Goal: Information Seeking & Learning: Learn about a topic

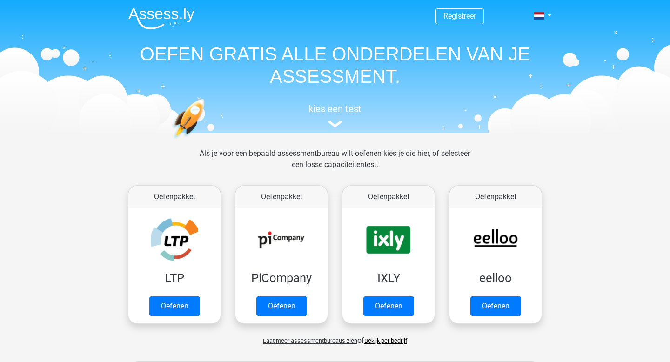
scroll to position [24, 0]
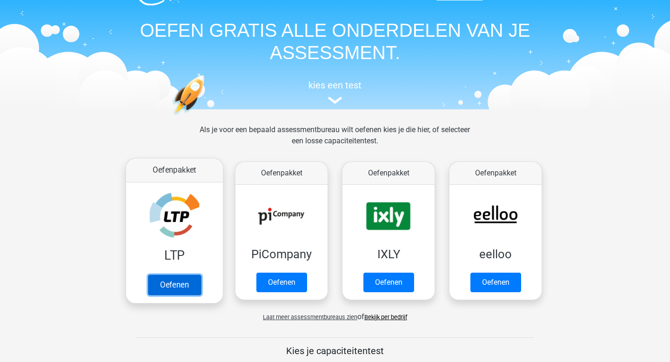
click at [183, 276] on link "Oefenen" at bounding box center [174, 284] width 53 height 20
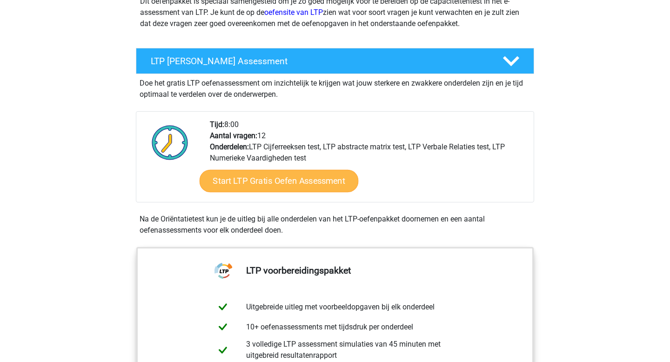
scroll to position [143, 0]
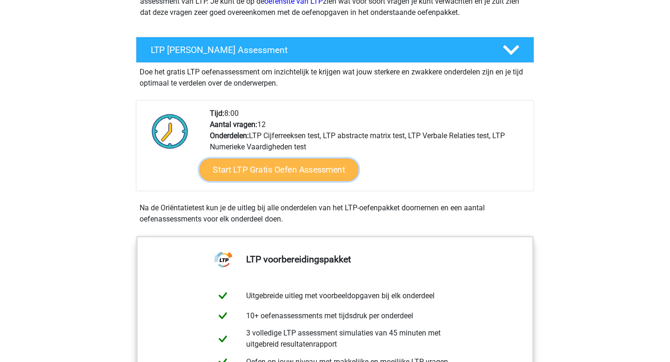
click at [264, 171] on link "Start LTP Gratis Oefen Assessment" at bounding box center [278, 170] width 159 height 22
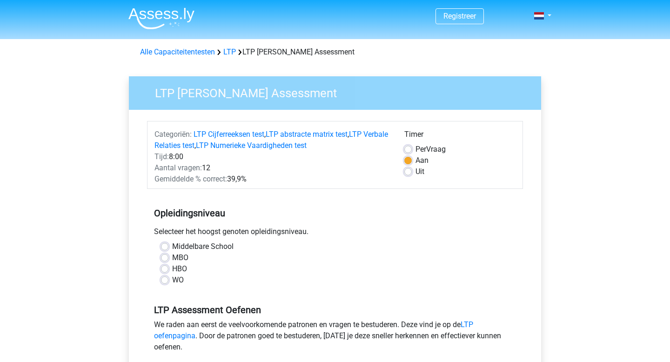
click at [167, 273] on div "HBO" at bounding box center [335, 268] width 348 height 11
click at [163, 285] on div "WO" at bounding box center [335, 279] width 348 height 11
click at [172, 283] on label "WO" at bounding box center [178, 279] width 12 height 11
click at [167, 283] on input "WO" at bounding box center [164, 278] width 7 height 9
radio input "true"
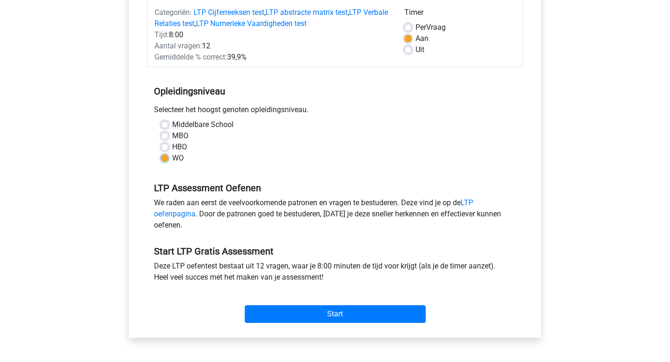
scroll to position [125, 0]
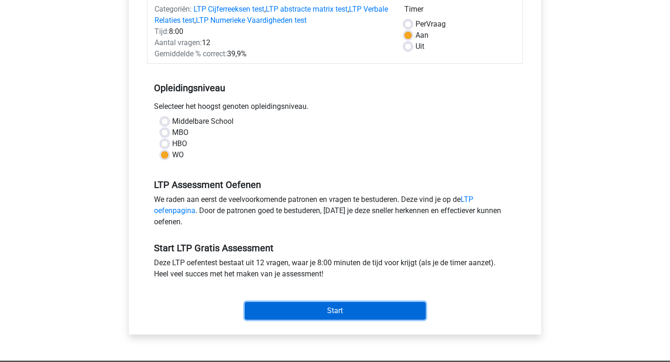
click at [295, 310] on input "Start" at bounding box center [335, 311] width 181 height 18
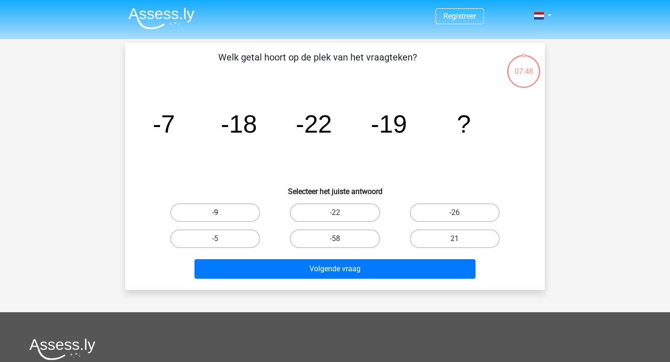
click at [232, 214] on label "-9" at bounding box center [215, 212] width 90 height 19
click at [221, 214] on input "-9" at bounding box center [218, 215] width 6 height 6
radio input "true"
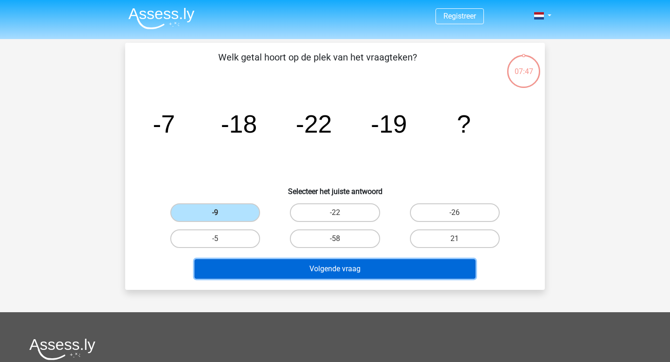
click at [348, 273] on button "Volgende vraag" at bounding box center [334, 269] width 281 height 20
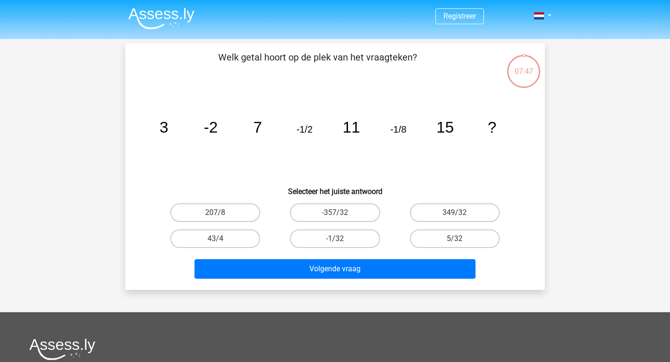
scroll to position [43, 0]
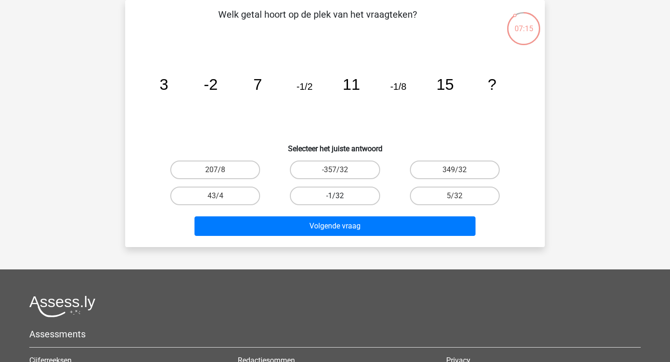
click at [315, 192] on label "-1/32" at bounding box center [335, 195] width 90 height 19
click at [335, 196] on input "-1/32" at bounding box center [338, 199] width 6 height 6
radio input "true"
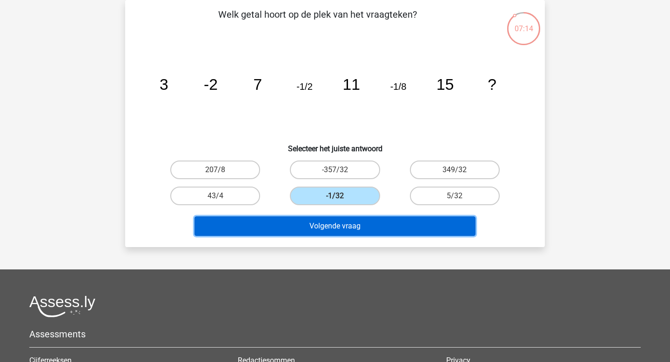
click at [325, 224] on button "Volgende vraag" at bounding box center [334, 226] width 281 height 20
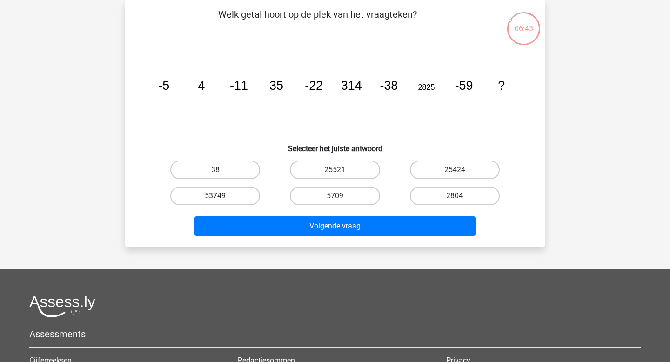
click at [234, 194] on label "53749" at bounding box center [215, 195] width 90 height 19
click at [221, 196] on input "53749" at bounding box center [218, 199] width 6 height 6
radio input "true"
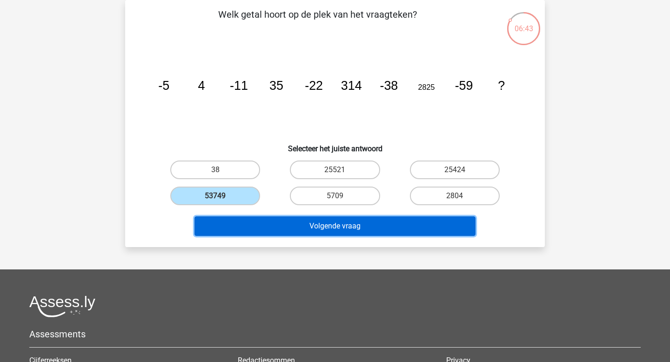
click at [304, 220] on button "Volgende vraag" at bounding box center [334, 226] width 281 height 20
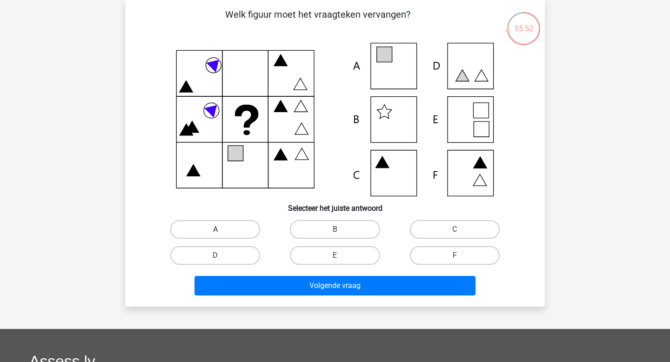
click at [229, 227] on label "A" at bounding box center [215, 229] width 90 height 19
click at [221, 229] on input "A" at bounding box center [218, 232] width 6 height 6
radio input "true"
click at [375, 180] on icon at bounding box center [334, 119] width 375 height 153
click at [448, 226] on label "C" at bounding box center [455, 229] width 90 height 19
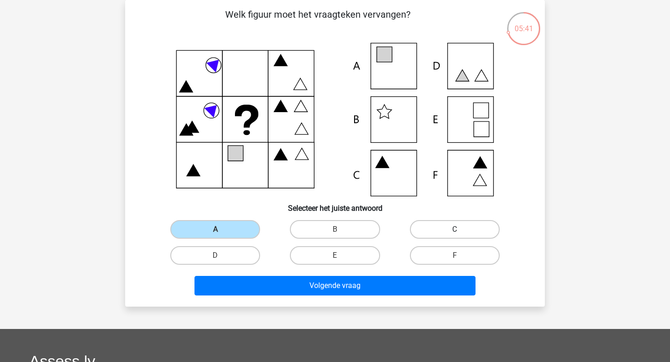
click at [454, 229] on input "C" at bounding box center [457, 232] width 6 height 6
radio input "true"
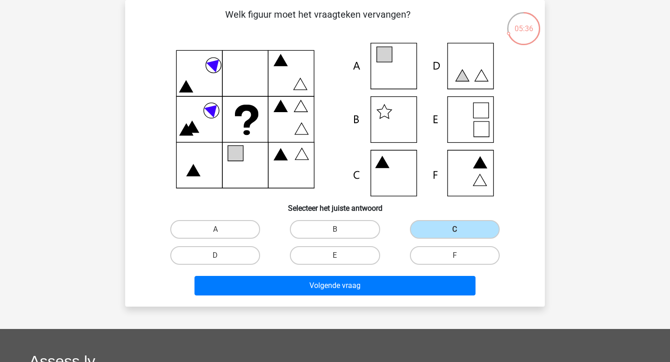
click at [464, 78] on icon at bounding box center [461, 76] width 13 height 12
click at [211, 258] on label "D" at bounding box center [215, 255] width 90 height 19
click at [215, 258] on input "D" at bounding box center [218, 258] width 6 height 6
radio input "true"
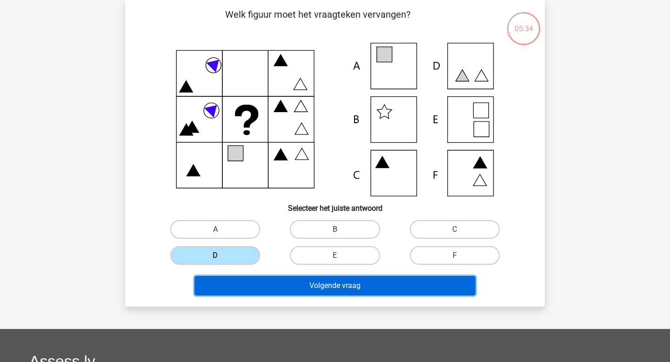
click at [272, 283] on button "Volgende vraag" at bounding box center [334, 286] width 281 height 20
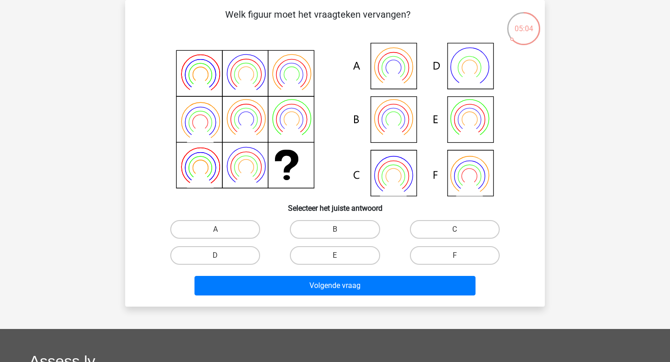
click at [400, 74] on icon at bounding box center [334, 119] width 375 height 153
click at [232, 229] on label "A" at bounding box center [215, 229] width 90 height 19
click at [221, 229] on input "A" at bounding box center [218, 232] width 6 height 6
radio input "true"
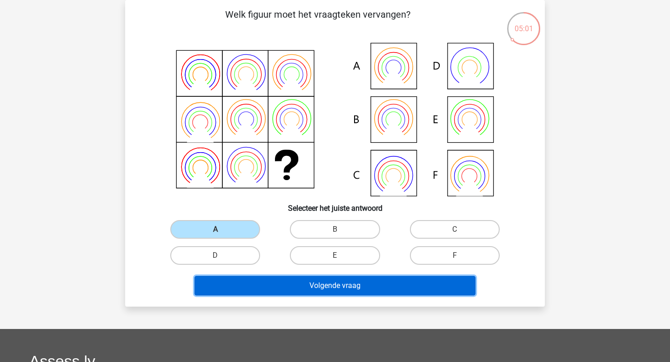
click at [298, 287] on button "Volgende vraag" at bounding box center [334, 286] width 281 height 20
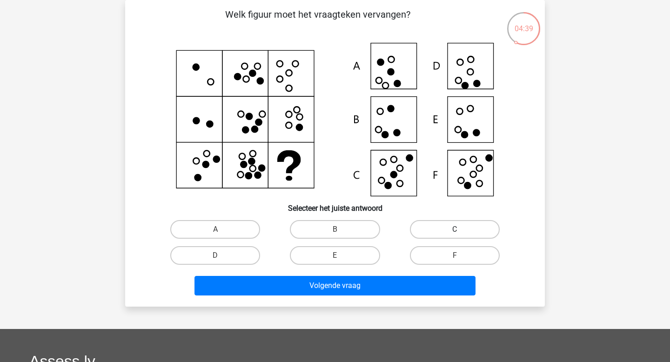
click at [448, 235] on label "C" at bounding box center [455, 229] width 90 height 19
click at [454, 235] on input "C" at bounding box center [457, 232] width 6 height 6
radio input "true"
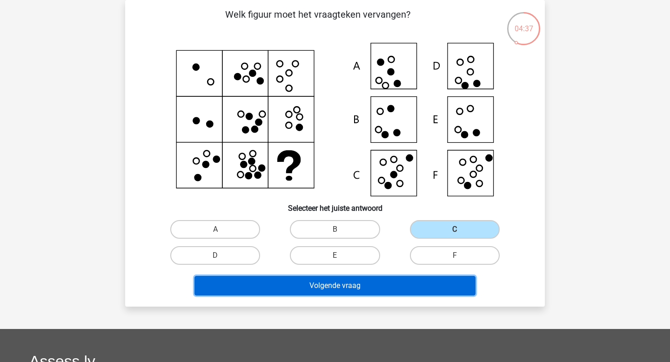
click at [388, 290] on button "Volgende vraag" at bounding box center [334, 286] width 281 height 20
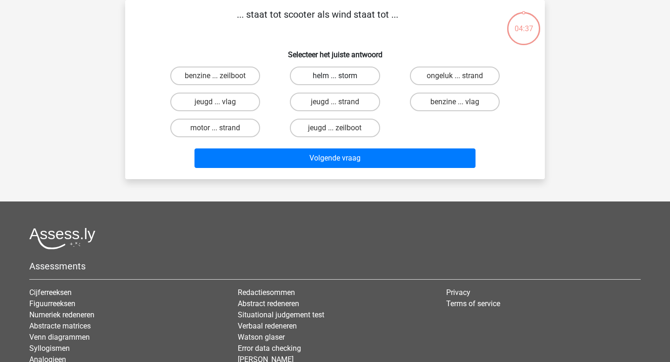
scroll to position [33, 0]
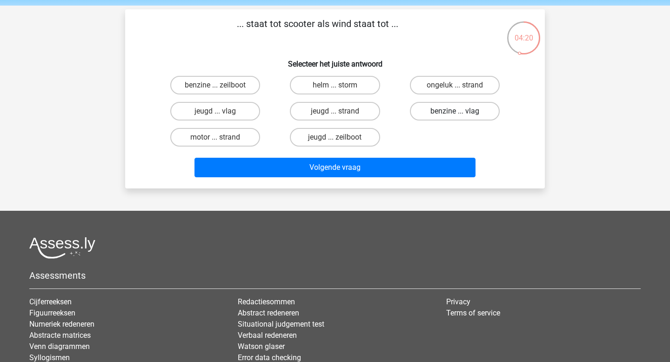
click at [471, 112] on label "benzine ... vlag" at bounding box center [455, 111] width 90 height 19
click at [460, 112] on input "benzine ... vlag" at bounding box center [457, 114] width 6 height 6
radio input "true"
click at [240, 76] on label "benzine ... zeilboot" at bounding box center [215, 85] width 90 height 19
click at [221, 85] on input "benzine ... zeilboot" at bounding box center [218, 88] width 6 height 6
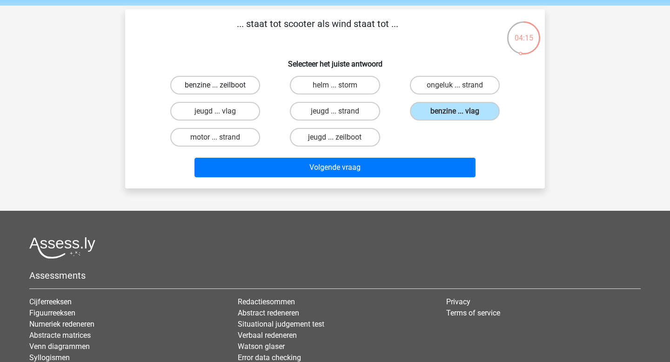
radio input "true"
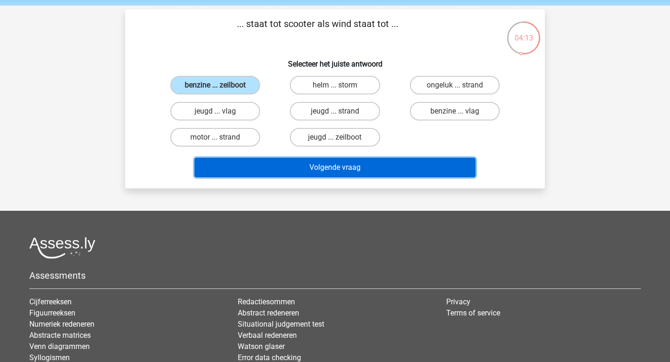
click at [339, 163] on button "Volgende vraag" at bounding box center [334, 168] width 281 height 20
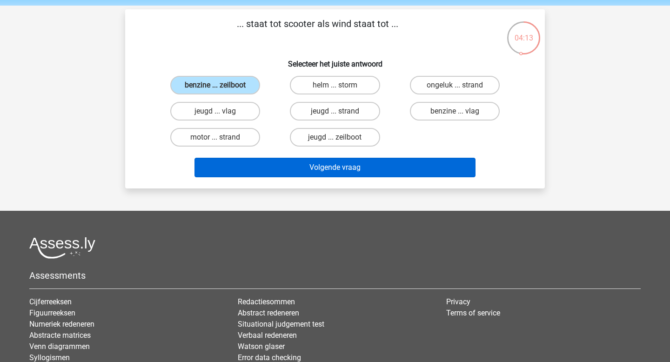
scroll to position [43, 0]
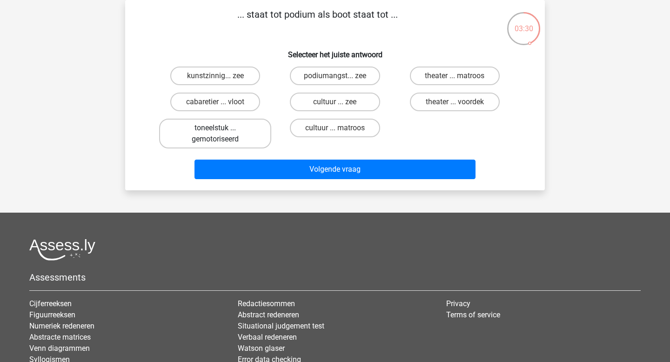
click at [233, 126] on label "toneelstuk ... gemotoriseerd" at bounding box center [215, 134] width 112 height 30
click at [221, 128] on input "toneelstuk ... gemotoriseerd" at bounding box center [218, 131] width 6 height 6
radio input "true"
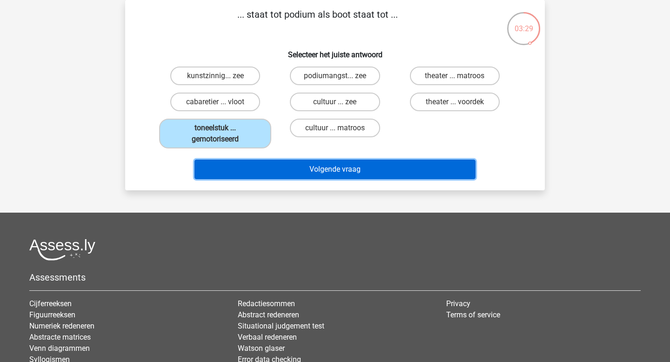
click at [299, 168] on button "Volgende vraag" at bounding box center [334, 169] width 281 height 20
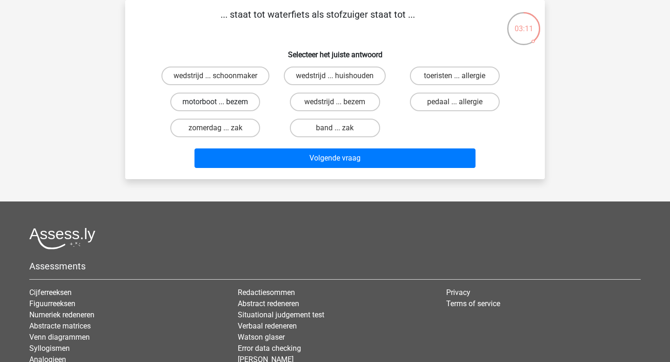
click at [224, 102] on label "motorboot ... bezem" at bounding box center [215, 102] width 90 height 19
click at [221, 102] on input "motorboot ... bezem" at bounding box center [218, 105] width 6 height 6
radio input "true"
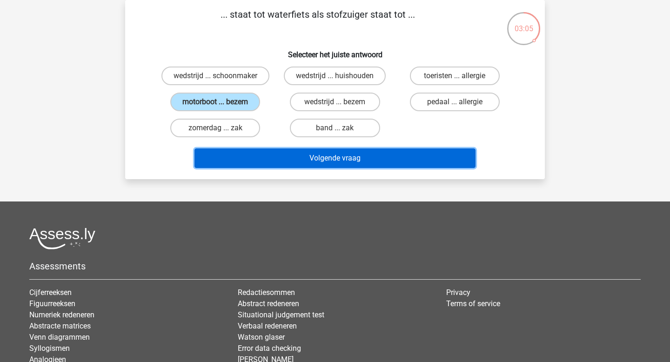
click at [305, 158] on button "Volgende vraag" at bounding box center [334, 158] width 281 height 20
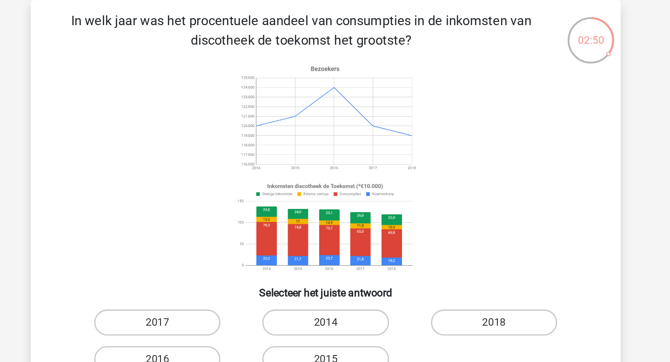
scroll to position [40, 0]
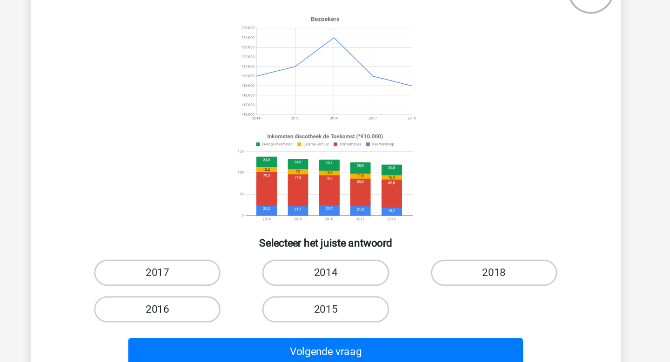
click at [226, 260] on label "2016" at bounding box center [215, 257] width 90 height 19
click at [221, 260] on input "2016" at bounding box center [218, 261] width 6 height 6
radio input "true"
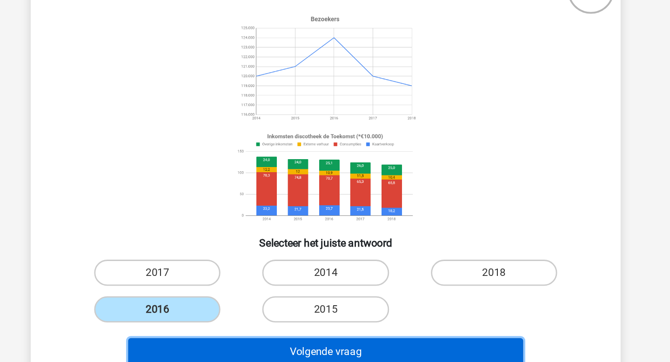
click at [318, 289] on button "Volgende vraag" at bounding box center [334, 288] width 281 height 20
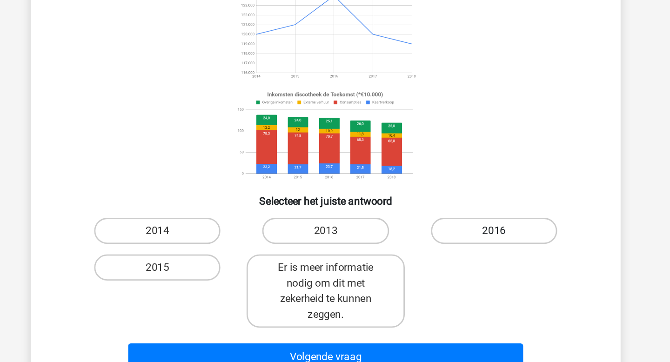
click at [424, 233] on label "2016" at bounding box center [455, 231] width 90 height 19
click at [454, 233] on input "2016" at bounding box center [457, 235] width 6 height 6
radio input "true"
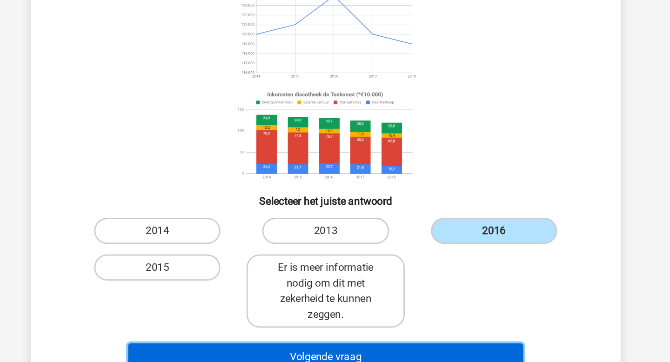
click at [368, 312] on button "Volgende vraag" at bounding box center [334, 322] width 281 height 20
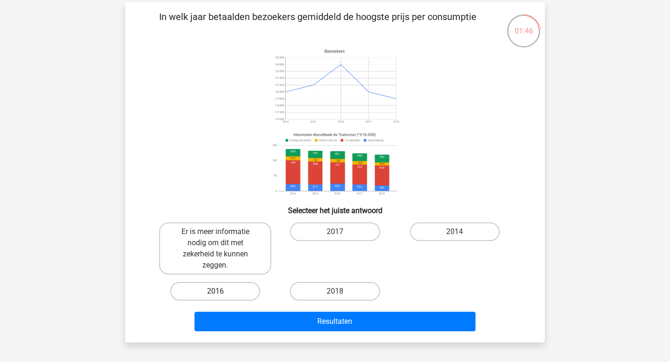
click at [224, 284] on label "2016" at bounding box center [215, 291] width 90 height 19
click at [221, 291] on input "2016" at bounding box center [218, 294] width 6 height 6
radio input "true"
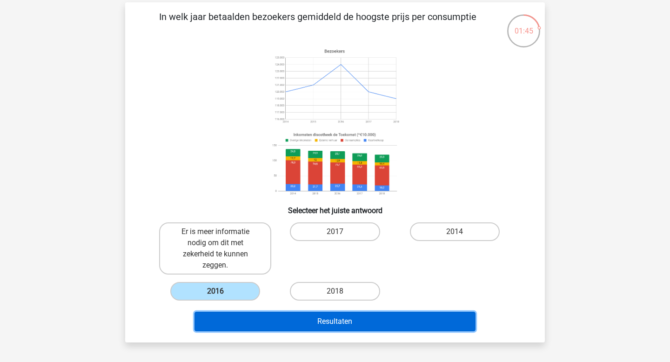
click at [296, 319] on button "Resultaten" at bounding box center [334, 322] width 281 height 20
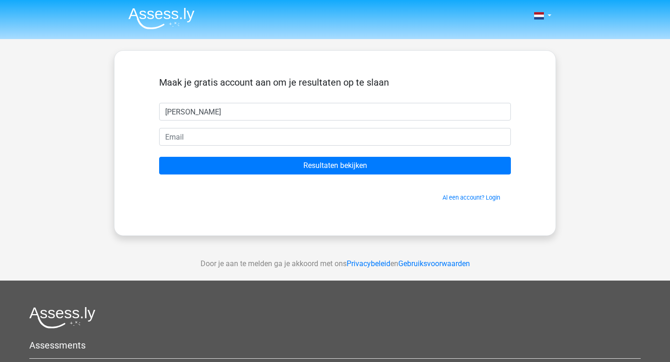
type input "[PERSON_NAME]"
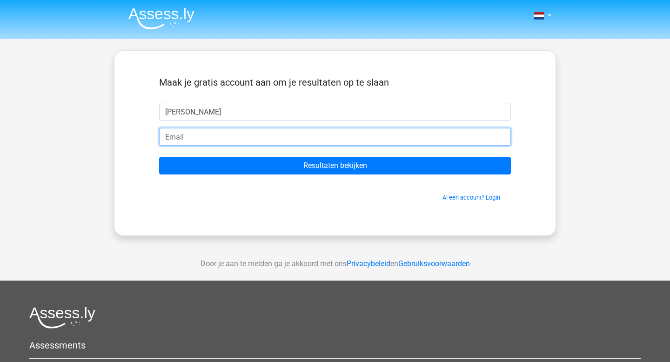
click at [207, 133] on input "email" at bounding box center [335, 137] width 352 height 18
type input "[EMAIL_ADDRESS][DOMAIN_NAME]"
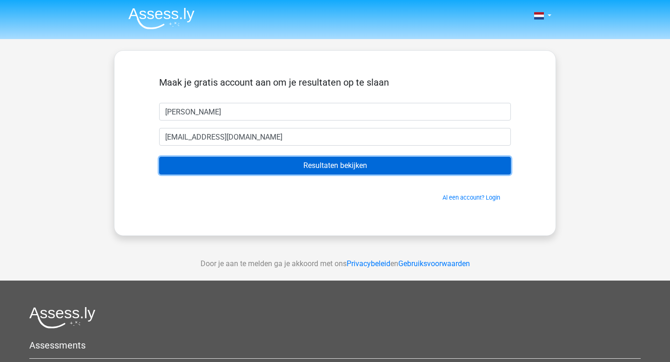
click at [243, 165] on input "Resultaten bekijken" at bounding box center [335, 166] width 352 height 18
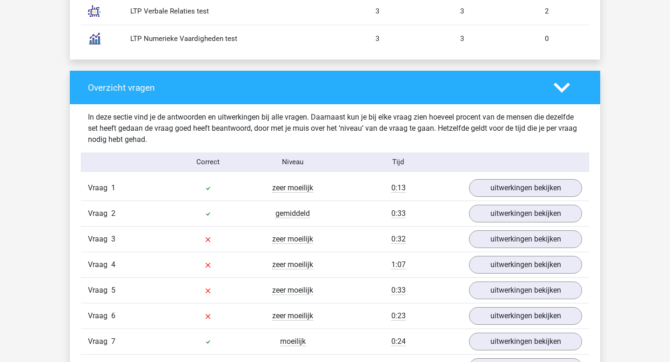
scroll to position [949, 0]
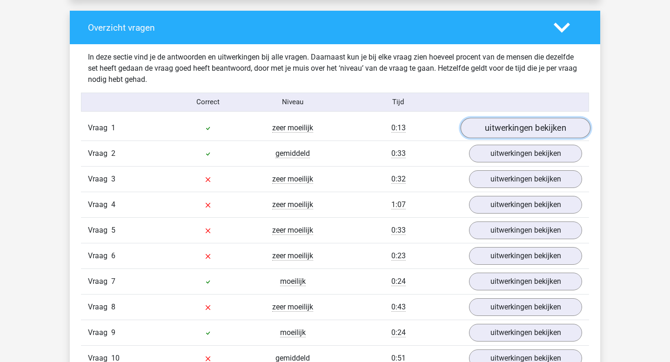
click at [533, 133] on link "uitwerkingen bekijken" at bounding box center [525, 128] width 130 height 20
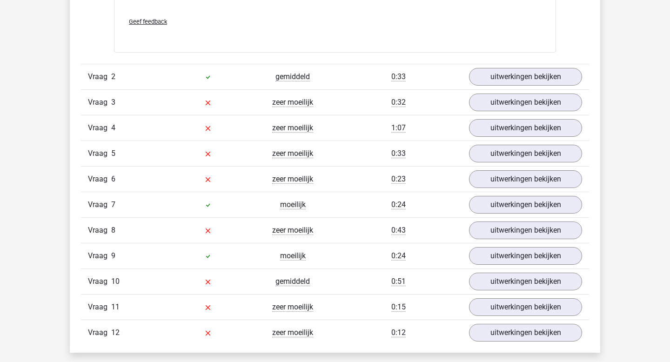
scroll to position [1512, 0]
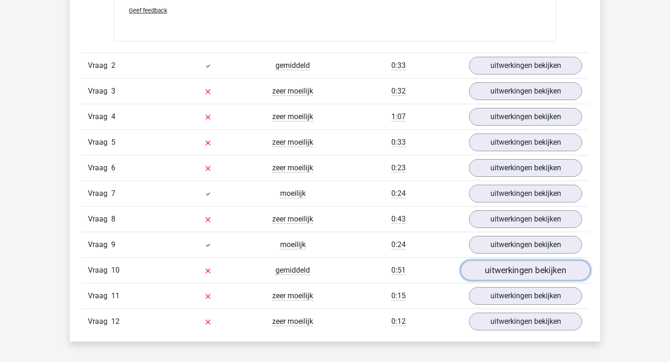
click at [512, 268] on link "uitwerkingen bekijken" at bounding box center [525, 270] width 130 height 20
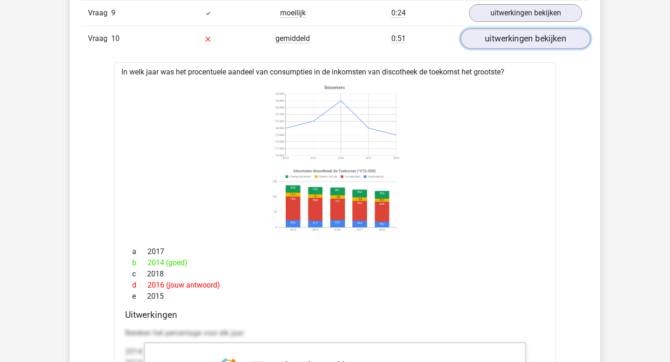
scroll to position [1752, 0]
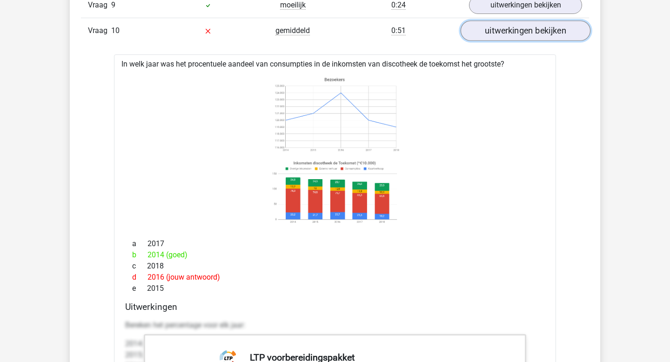
click at [496, 37] on link "uitwerkingen bekijken" at bounding box center [525, 30] width 130 height 20
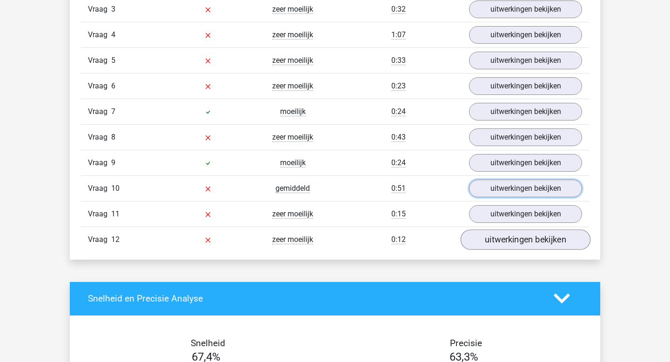
scroll to position [1571, 0]
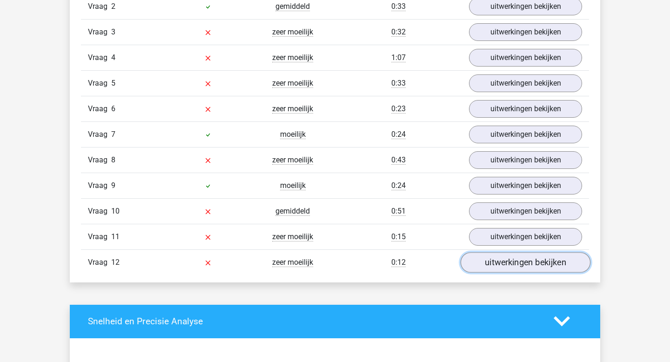
click at [560, 263] on link "uitwerkingen bekijken" at bounding box center [525, 262] width 130 height 20
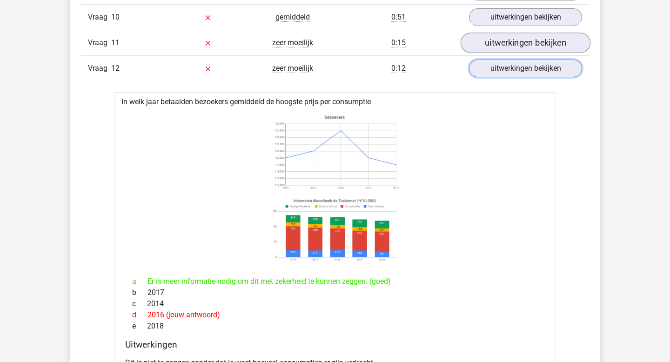
scroll to position [1762, 0]
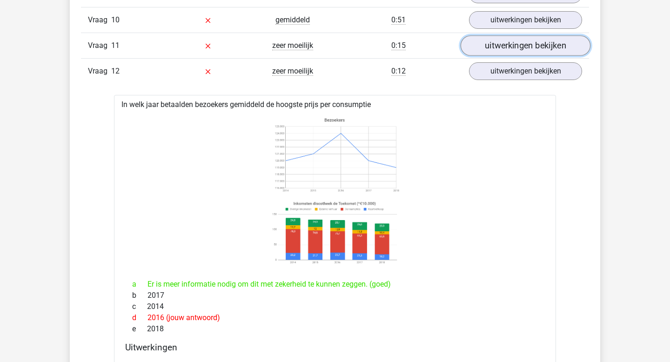
click at [519, 53] on link "uitwerkingen bekijken" at bounding box center [525, 45] width 130 height 20
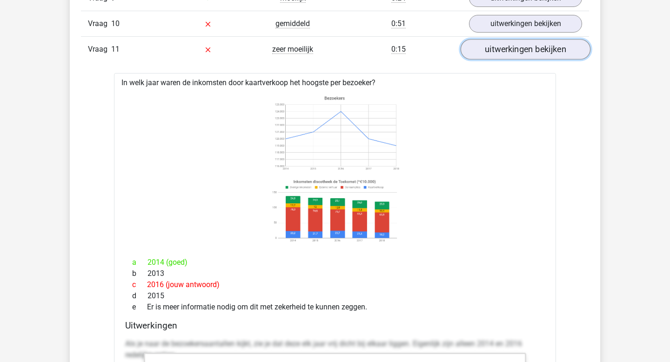
scroll to position [1758, 0]
click at [506, 52] on link "uitwerkingen bekijken" at bounding box center [525, 50] width 130 height 20
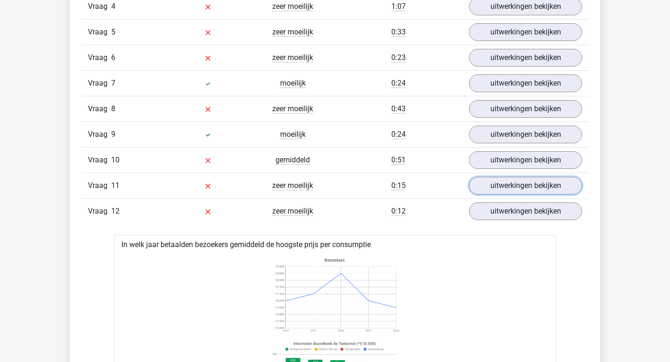
scroll to position [1618, 0]
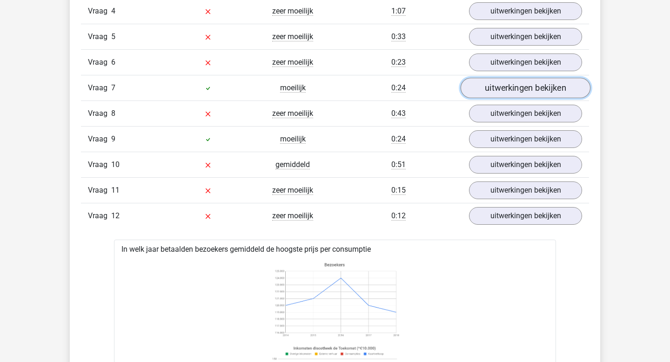
click at [508, 93] on link "uitwerkingen bekijken" at bounding box center [525, 88] width 130 height 20
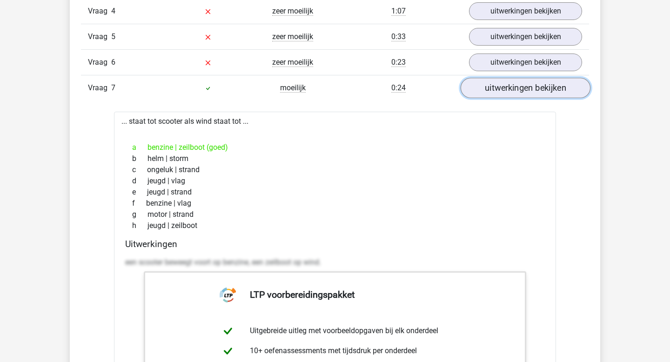
click at [513, 82] on link "uitwerkingen bekijken" at bounding box center [525, 88] width 130 height 20
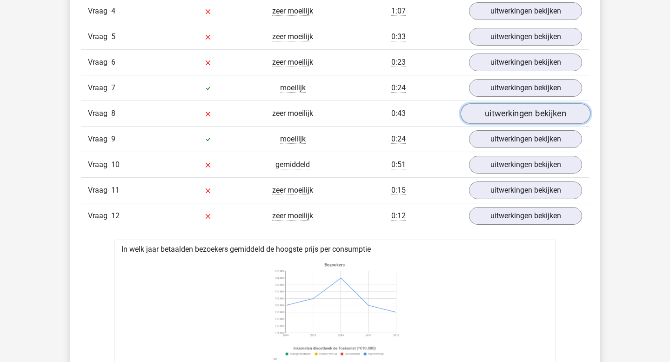
click at [508, 112] on link "uitwerkingen bekijken" at bounding box center [525, 113] width 130 height 20
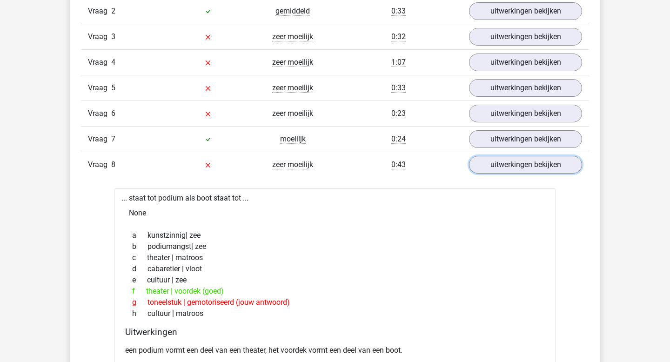
scroll to position [1594, 0]
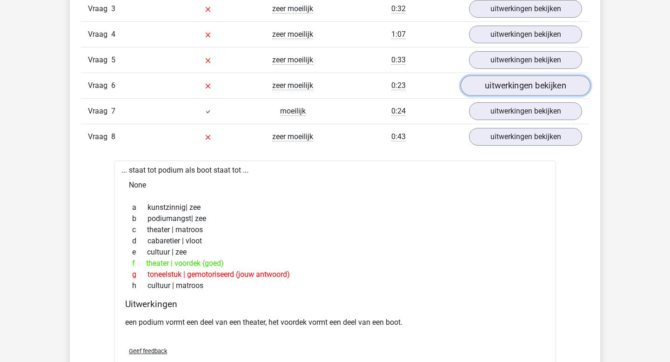
click at [500, 91] on link "uitwerkingen bekijken" at bounding box center [525, 85] width 130 height 20
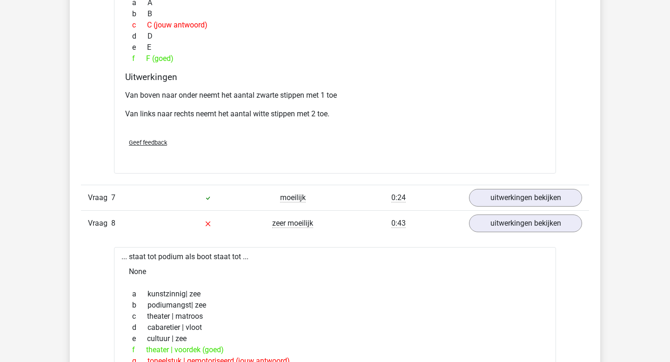
scroll to position [1892, 0]
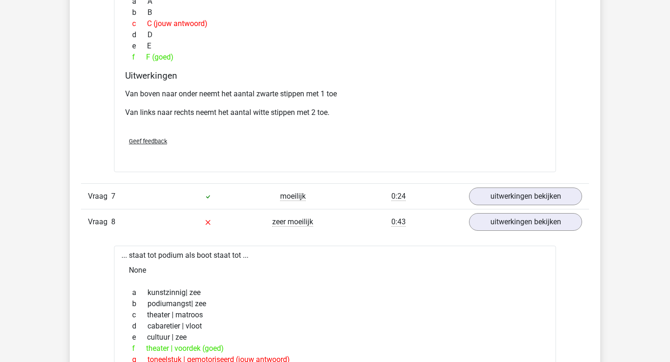
click at [505, 207] on div "Vraag 7 moeilijk 0:24 uitwerkingen bekijken" at bounding box center [335, 196] width 508 height 26
click at [504, 204] on link "uitwerkingen bekijken" at bounding box center [525, 196] width 130 height 20
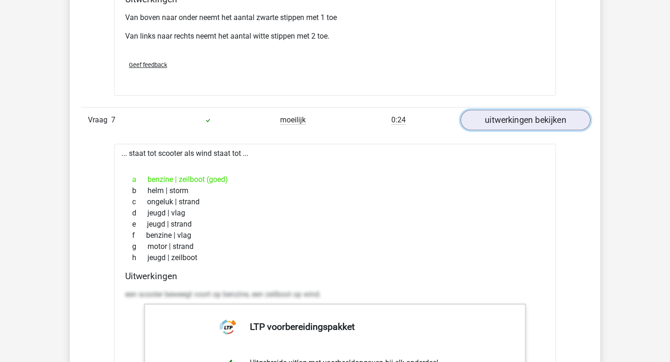
scroll to position [1977, 0]
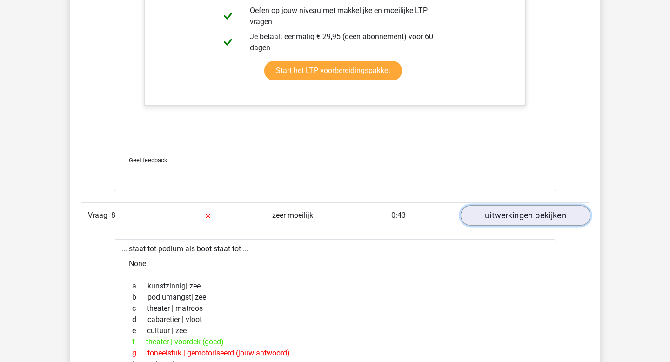
click at [514, 215] on link "uitwerkingen bekijken" at bounding box center [525, 215] width 130 height 20
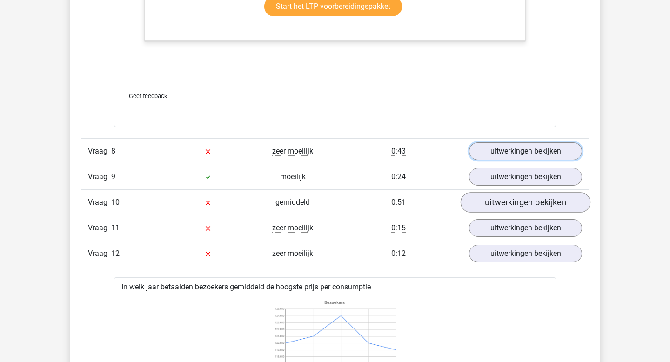
scroll to position [2455, 0]
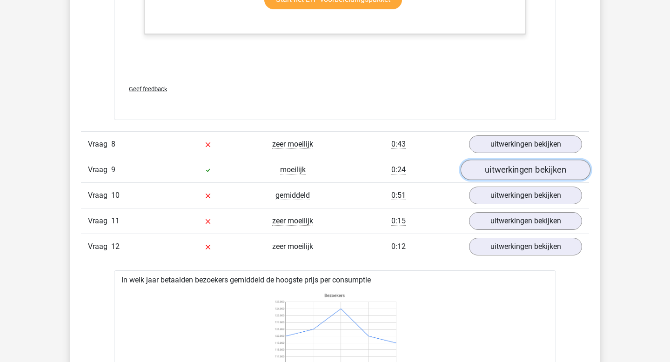
click at [510, 170] on link "uitwerkingen bekijken" at bounding box center [525, 169] width 130 height 20
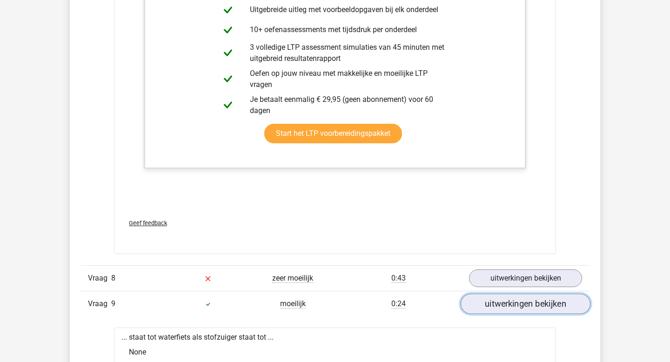
scroll to position [2419, 0]
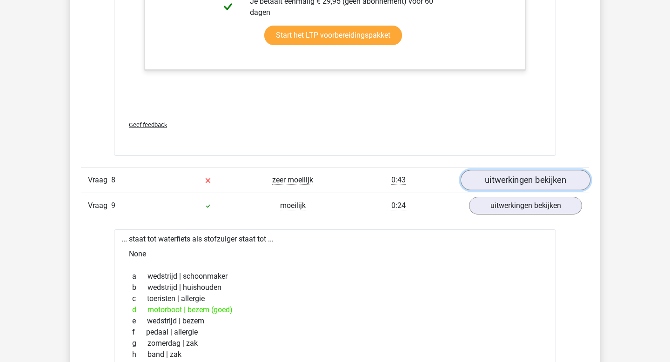
click at [516, 182] on link "uitwerkingen bekijken" at bounding box center [525, 180] width 130 height 20
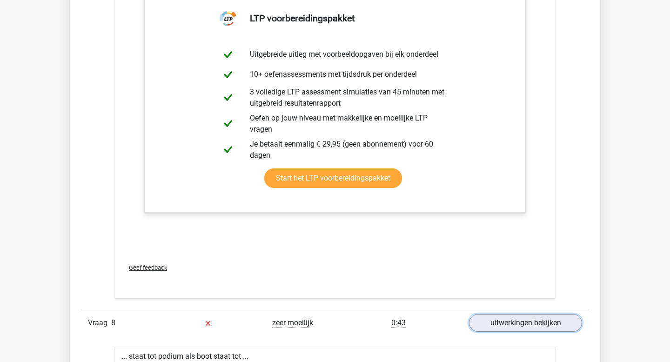
scroll to position [2350, 0]
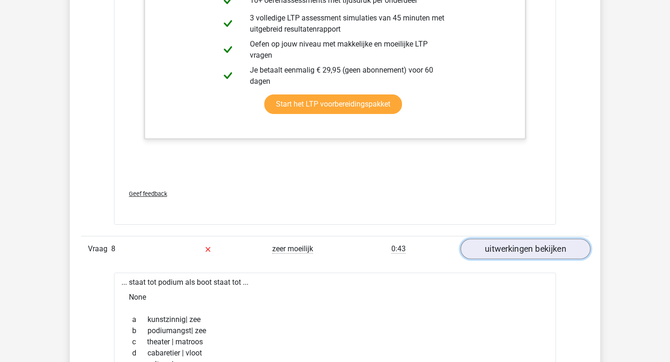
click at [538, 249] on link "uitwerkingen bekijken" at bounding box center [525, 249] width 130 height 20
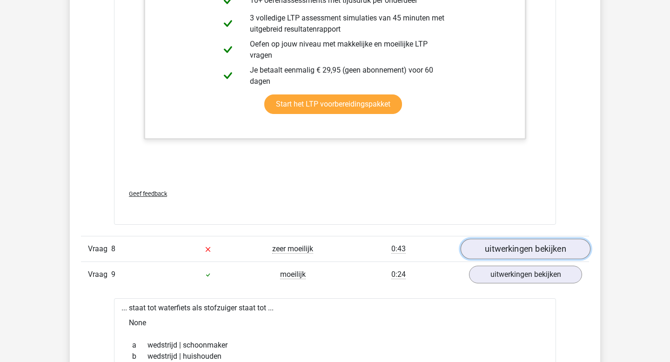
scroll to position [2422, 0]
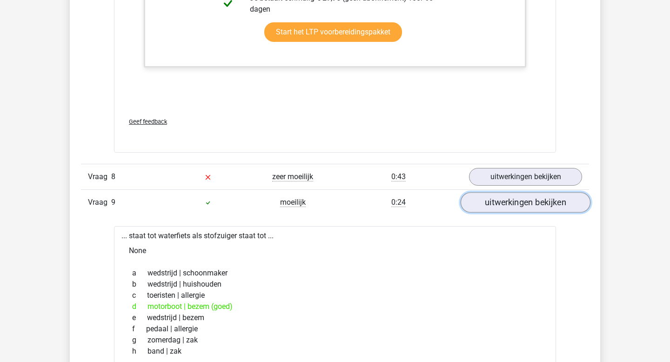
click at [529, 206] on link "uitwerkingen bekijken" at bounding box center [525, 202] width 130 height 20
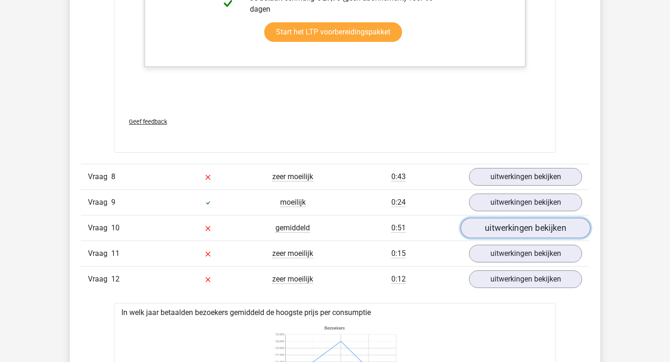
click at [522, 228] on link "uitwerkingen bekijken" at bounding box center [525, 228] width 130 height 20
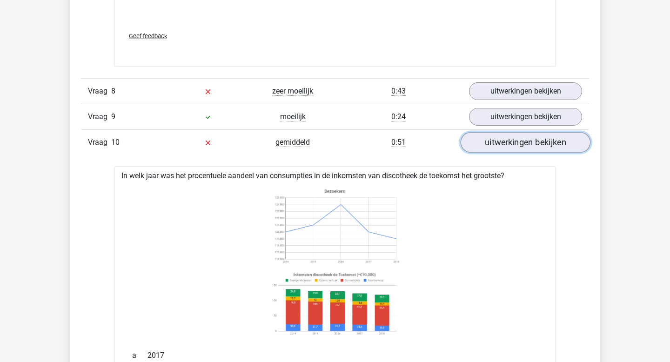
scroll to position [2523, 0]
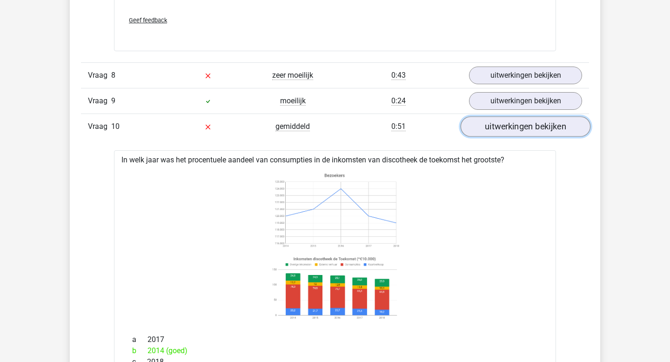
click at [512, 123] on link "uitwerkingen bekijken" at bounding box center [525, 126] width 130 height 20
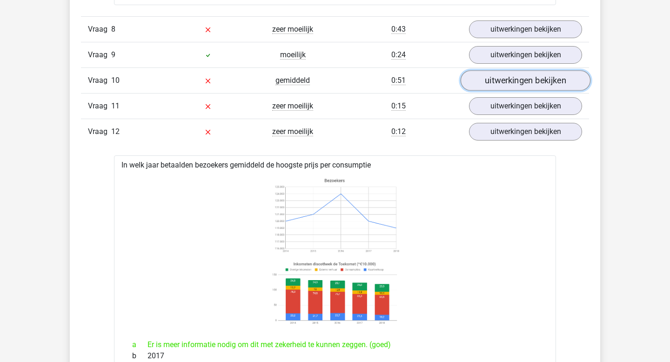
scroll to position [2580, 0]
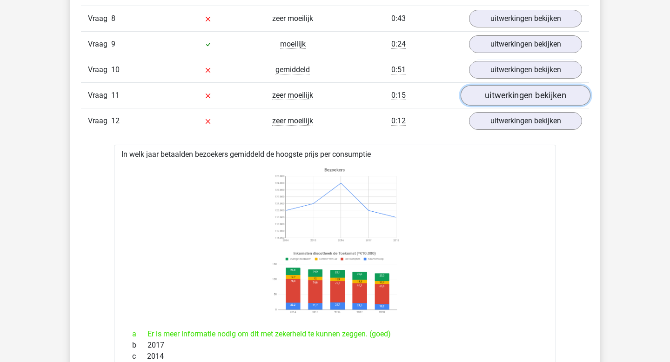
click at [502, 102] on link "uitwerkingen bekijken" at bounding box center [525, 95] width 130 height 20
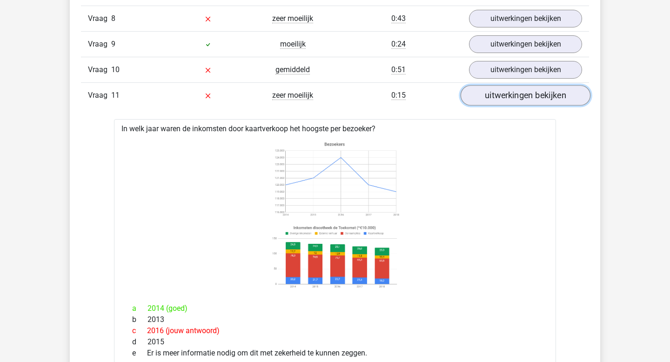
click at [502, 102] on link "uitwerkingen bekijken" at bounding box center [525, 95] width 130 height 20
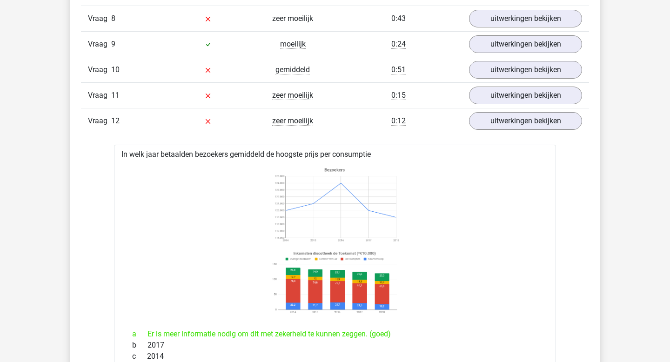
click at [498, 125] on link "uitwerkingen bekijken" at bounding box center [525, 121] width 130 height 20
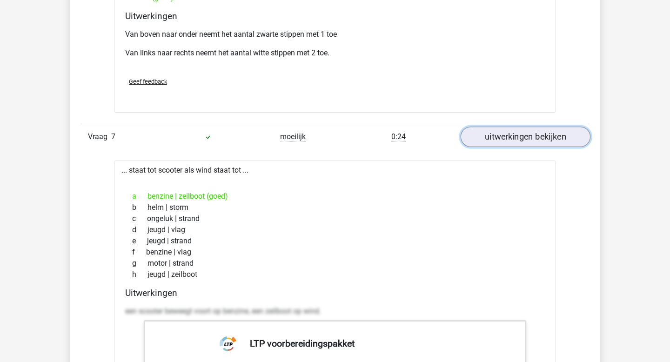
click at [501, 144] on link "uitwerkingen bekijken" at bounding box center [525, 136] width 130 height 20
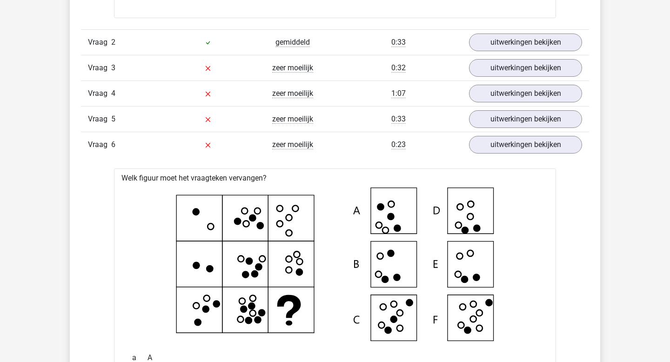
scroll to position [1520, 0]
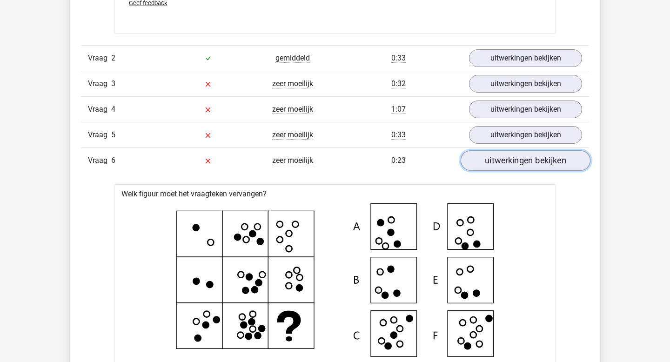
click at [507, 164] on link "uitwerkingen bekijken" at bounding box center [525, 160] width 130 height 20
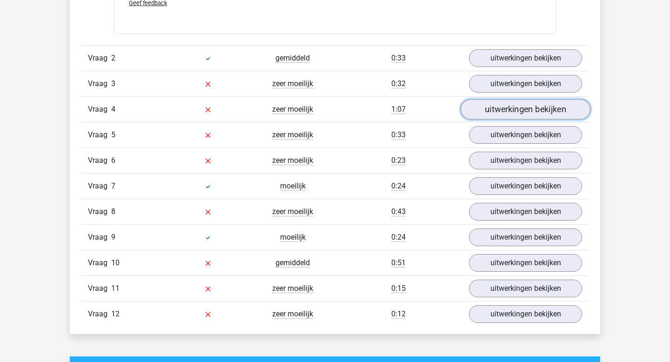
click at [500, 111] on link "uitwerkingen bekijken" at bounding box center [525, 109] width 130 height 20
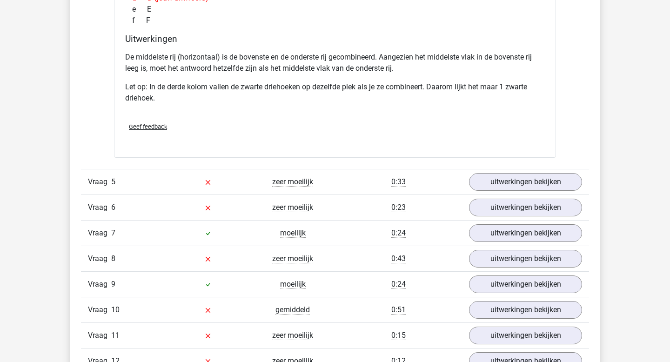
scroll to position [1889, 0]
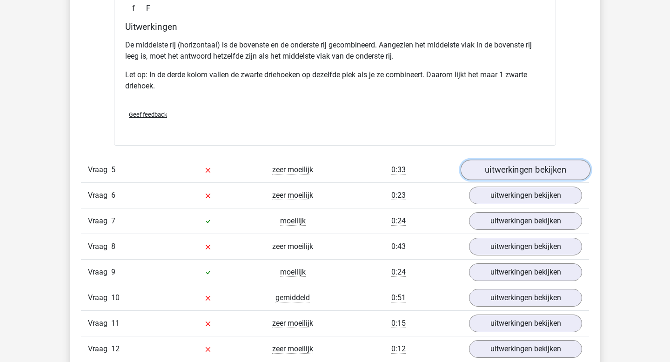
click at [500, 171] on link "uitwerkingen bekijken" at bounding box center [525, 169] width 130 height 20
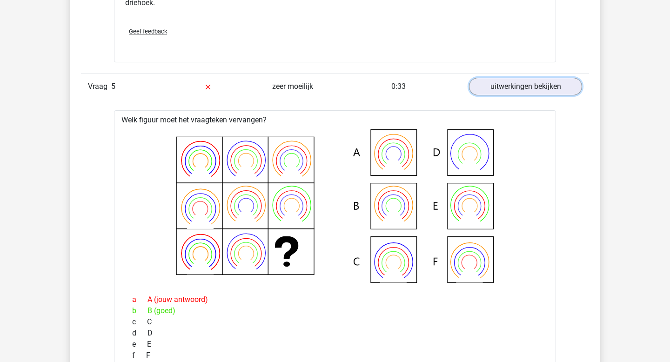
scroll to position [1965, 0]
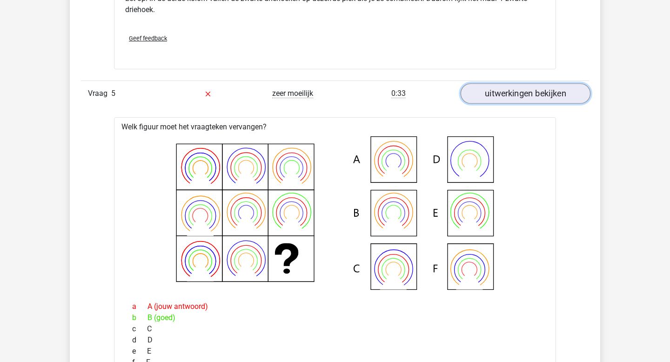
click at [507, 87] on link "uitwerkingen bekijken" at bounding box center [525, 93] width 130 height 20
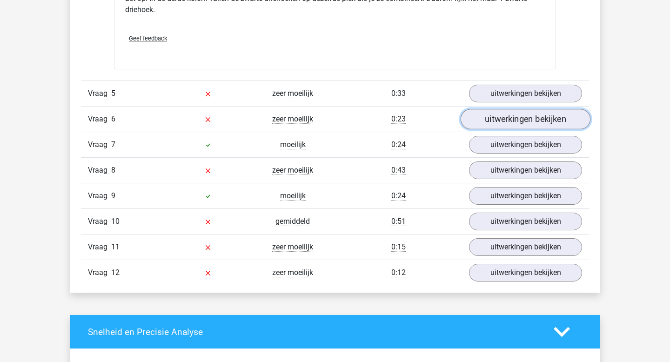
click at [521, 114] on link "uitwerkingen bekijken" at bounding box center [525, 119] width 130 height 20
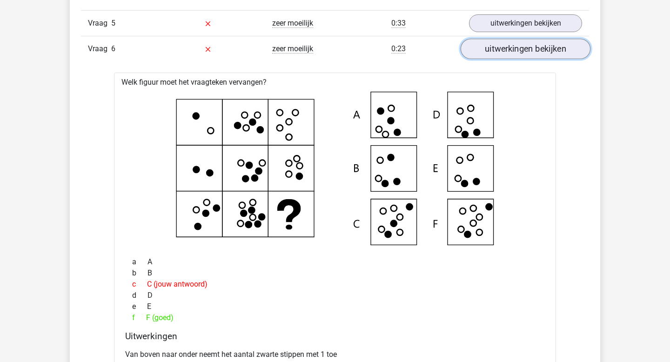
scroll to position [2050, 0]
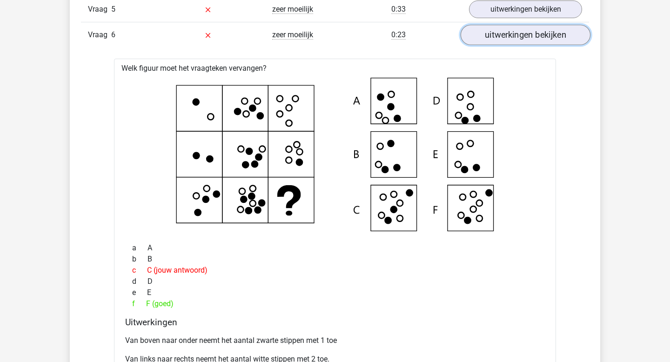
click at [517, 29] on link "uitwerkingen bekijken" at bounding box center [525, 35] width 130 height 20
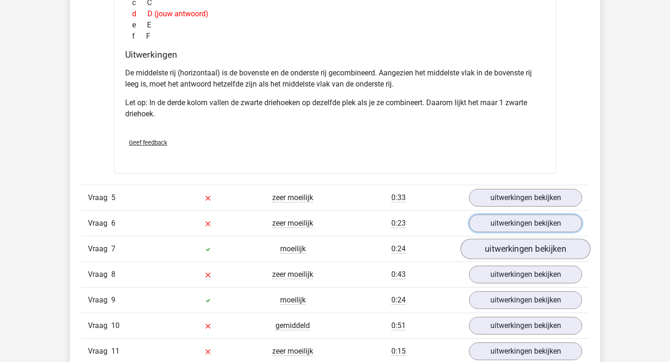
scroll to position [1462, 0]
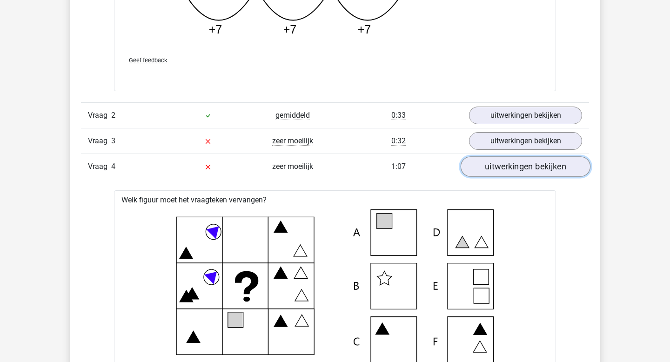
click at [524, 171] on link "uitwerkingen bekijken" at bounding box center [525, 166] width 130 height 20
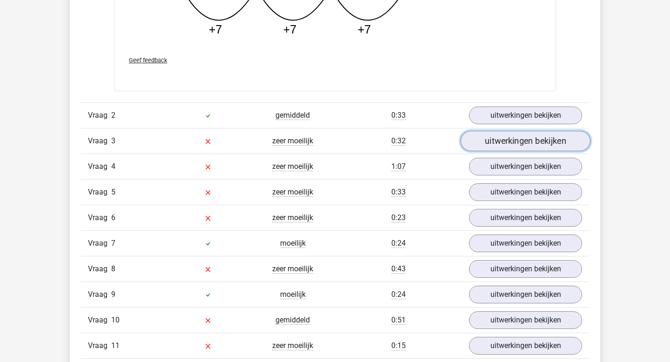
click at [525, 140] on link "uitwerkingen bekijken" at bounding box center [525, 141] width 130 height 20
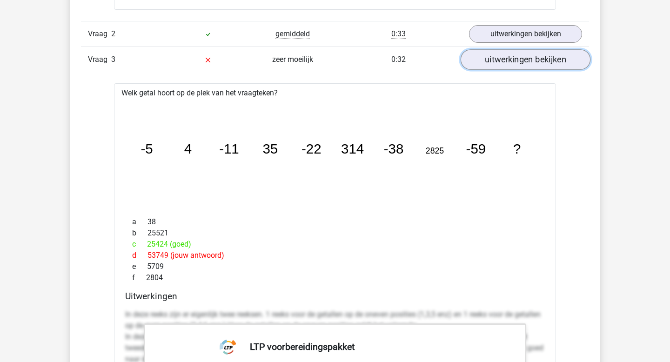
scroll to position [1543, 0]
click at [534, 63] on link "uitwerkingen bekijken" at bounding box center [525, 60] width 130 height 20
